Goal: Transaction & Acquisition: Purchase product/service

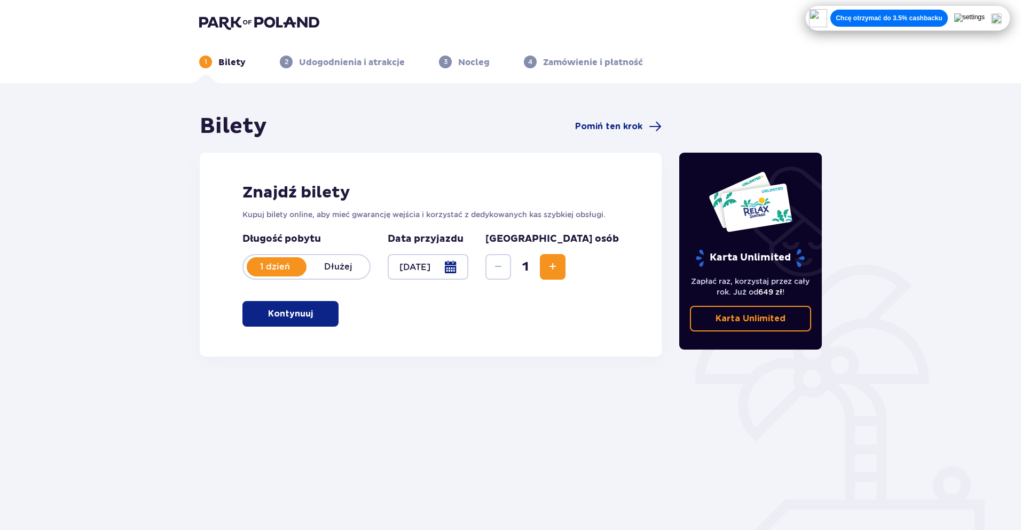
click at [293, 317] on p "Kontynuuj" at bounding box center [290, 314] width 45 height 12
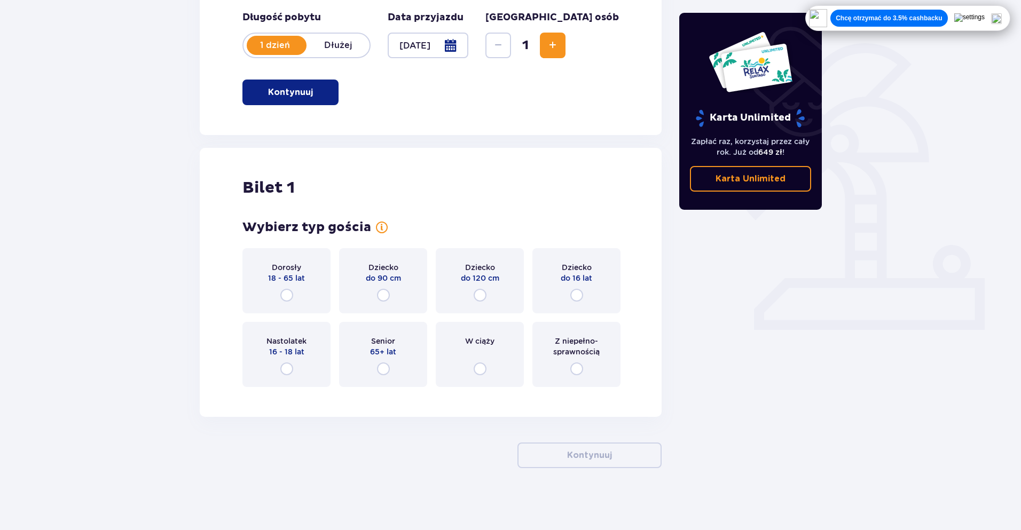
scroll to position [224, 0]
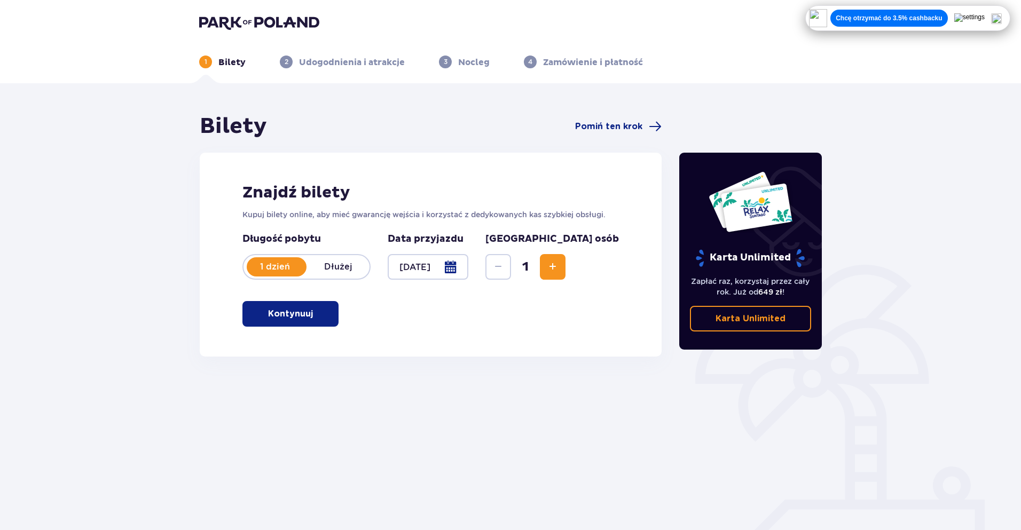
click at [303, 303] on button "Kontynuuj" at bounding box center [290, 314] width 96 height 26
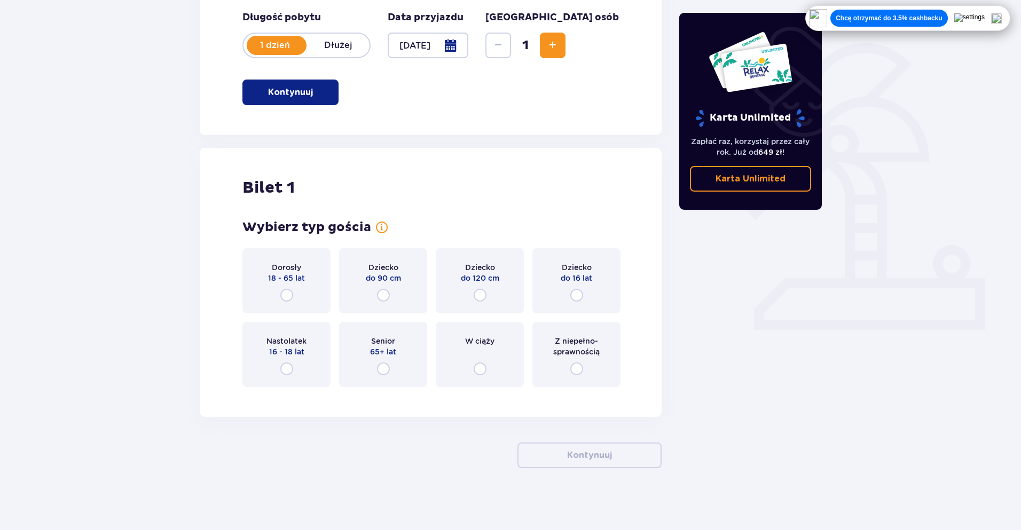
scroll to position [224, 0]
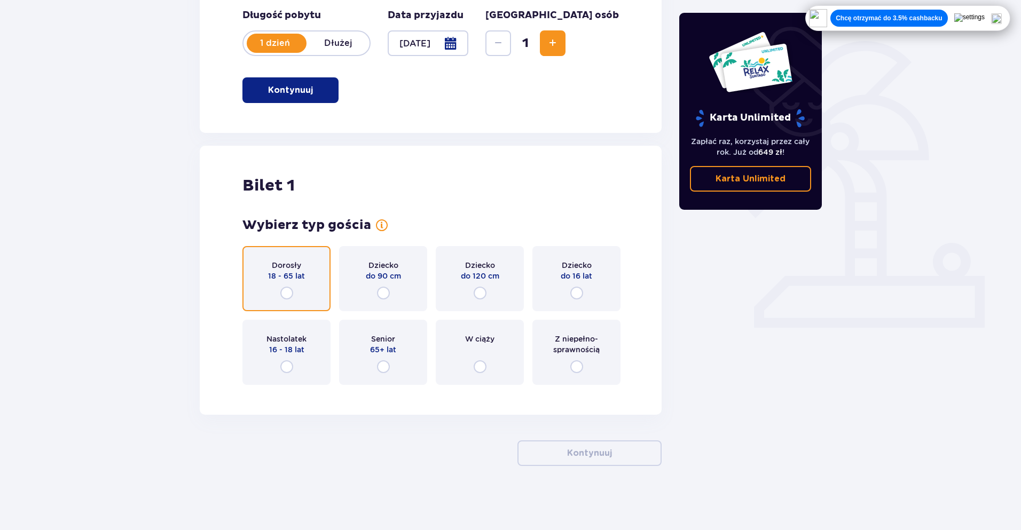
click at [284, 291] on input "radio" at bounding box center [286, 293] width 13 height 13
radio input "true"
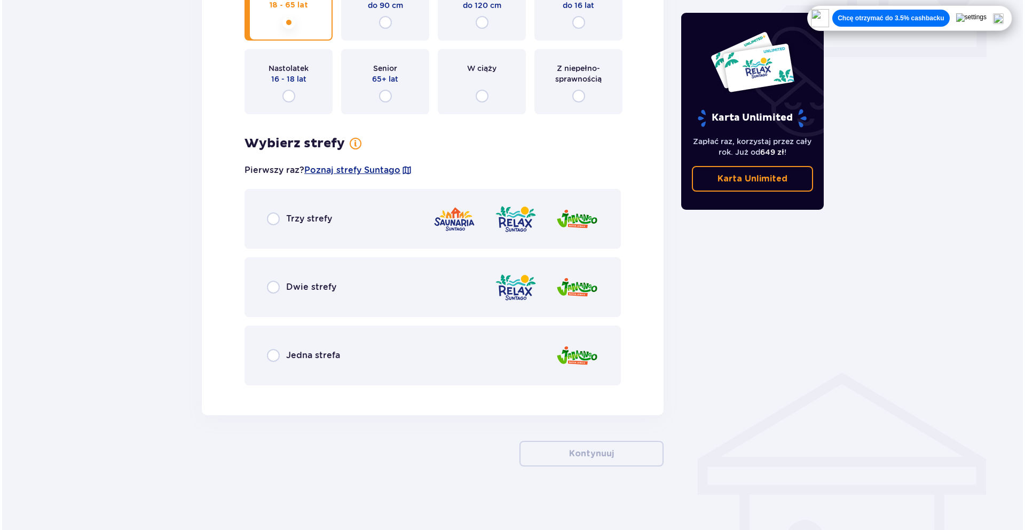
scroll to position [495, 0]
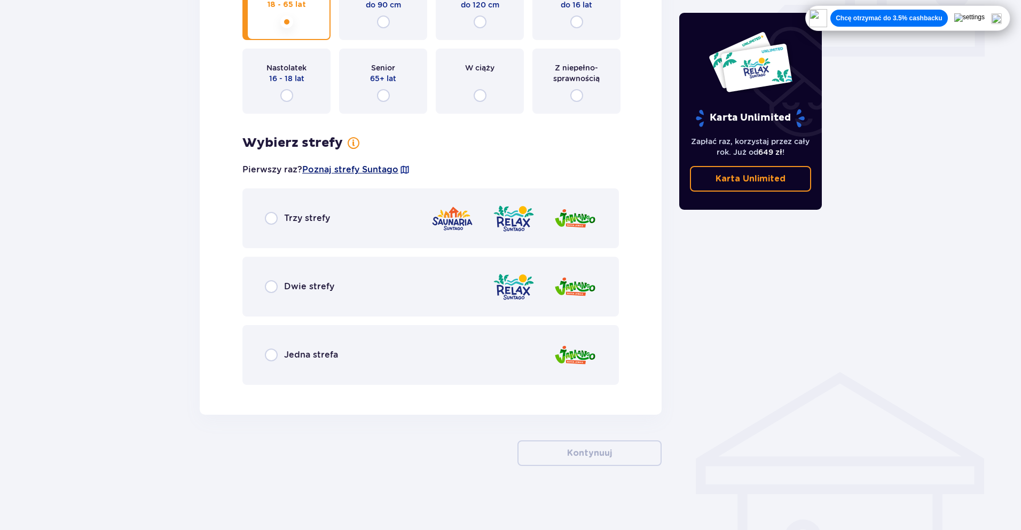
click at [342, 170] on span "Poznaj strefy Suntago" at bounding box center [350, 170] width 96 height 12
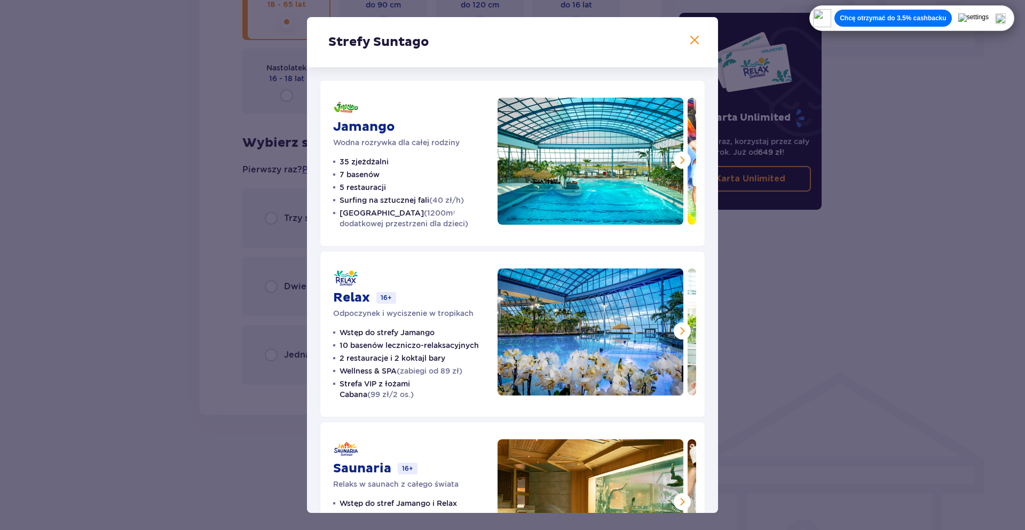
click at [692, 44] on span at bounding box center [694, 40] width 13 height 13
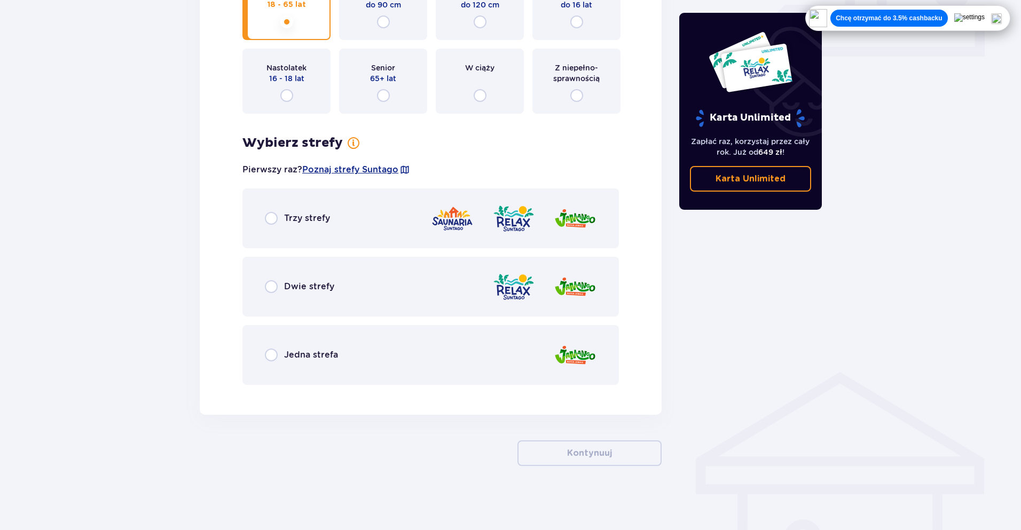
click at [284, 349] on div "Jedna strefa" at bounding box center [301, 355] width 73 height 13
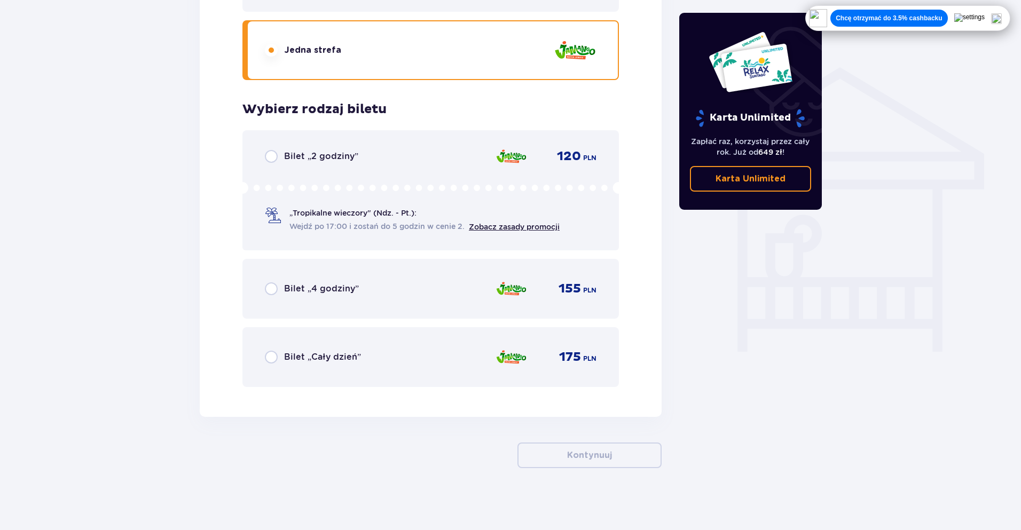
scroll to position [802, 0]
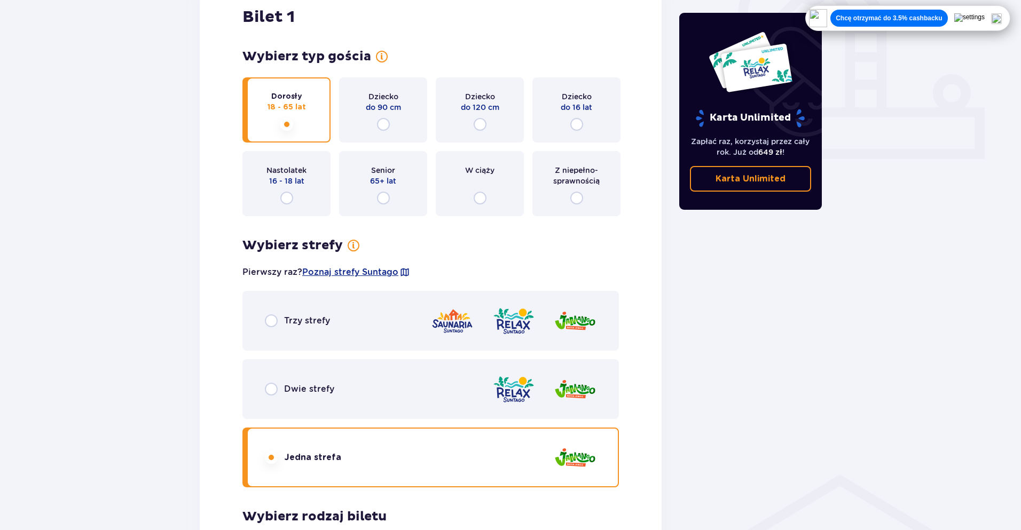
click at [473, 190] on div "W ciąży" at bounding box center [480, 183] width 88 height 65
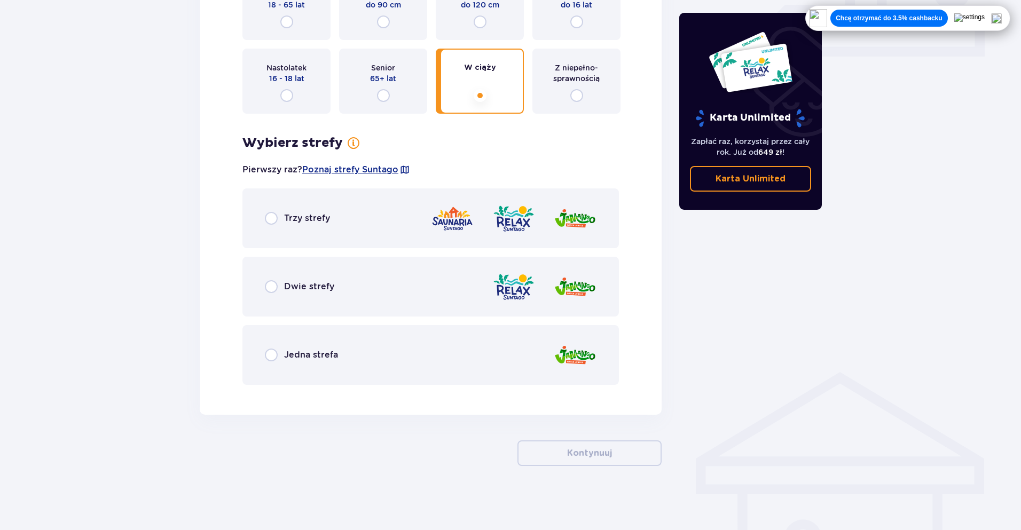
scroll to position [562, 0]
click at [279, 349] on div "Jedna strefa" at bounding box center [301, 355] width 73 height 13
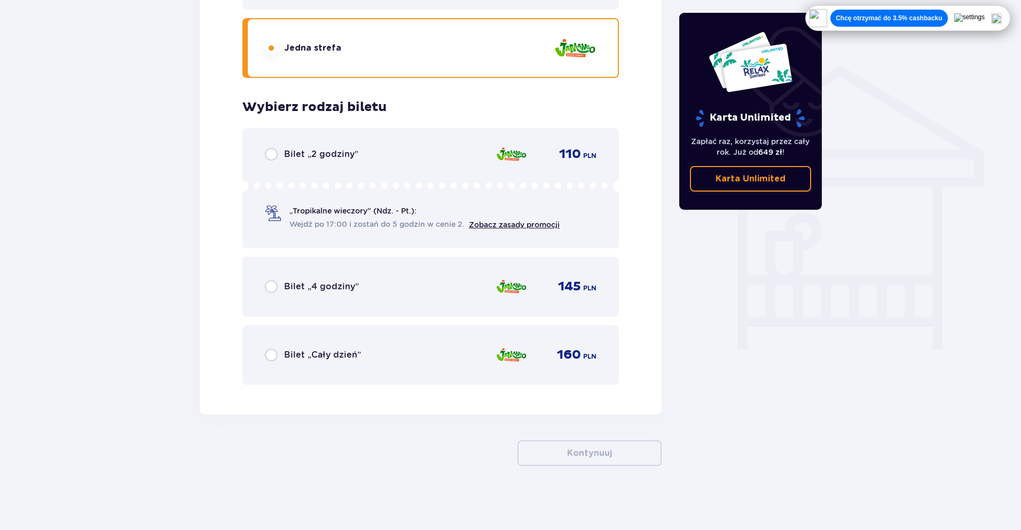
scroll to position [869, 0]
